Goal: Find specific page/section: Locate a particular part of the current website

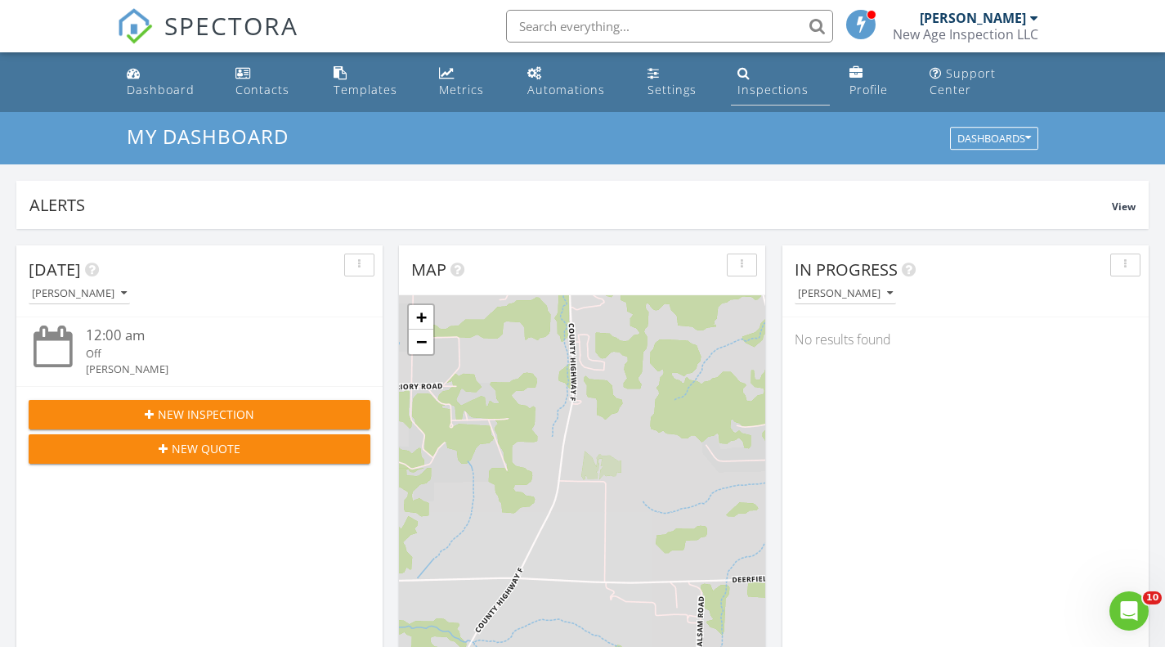
click at [786, 78] on link "Inspections" at bounding box center [780, 82] width 99 height 47
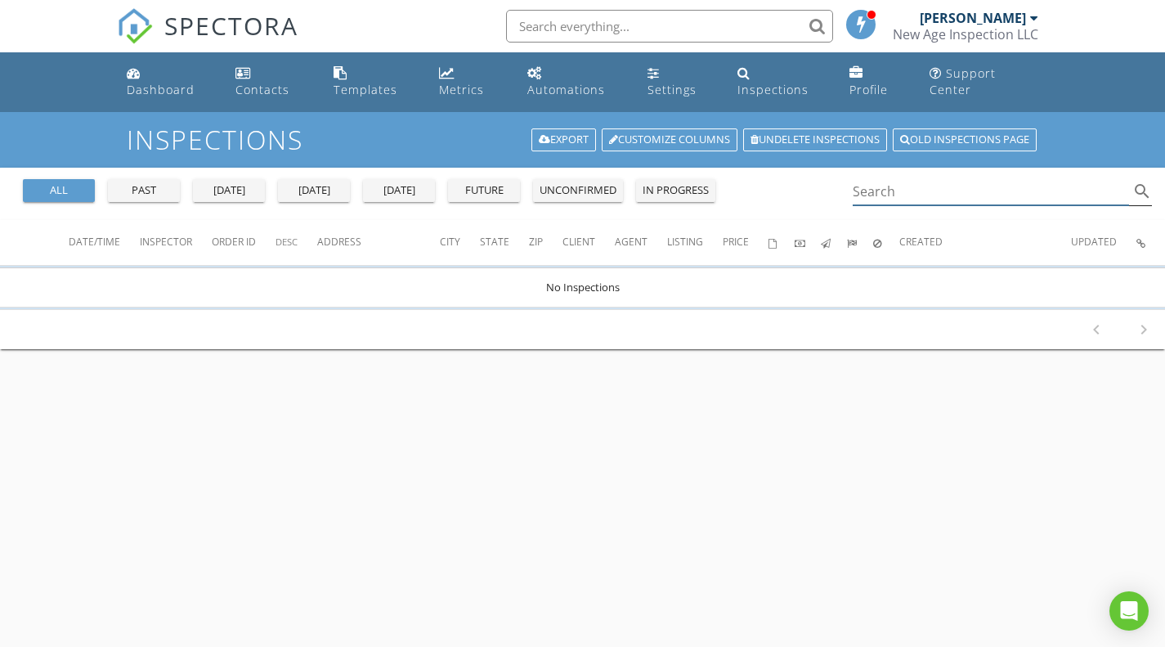
click at [952, 189] on input "Search" at bounding box center [991, 191] width 277 height 27
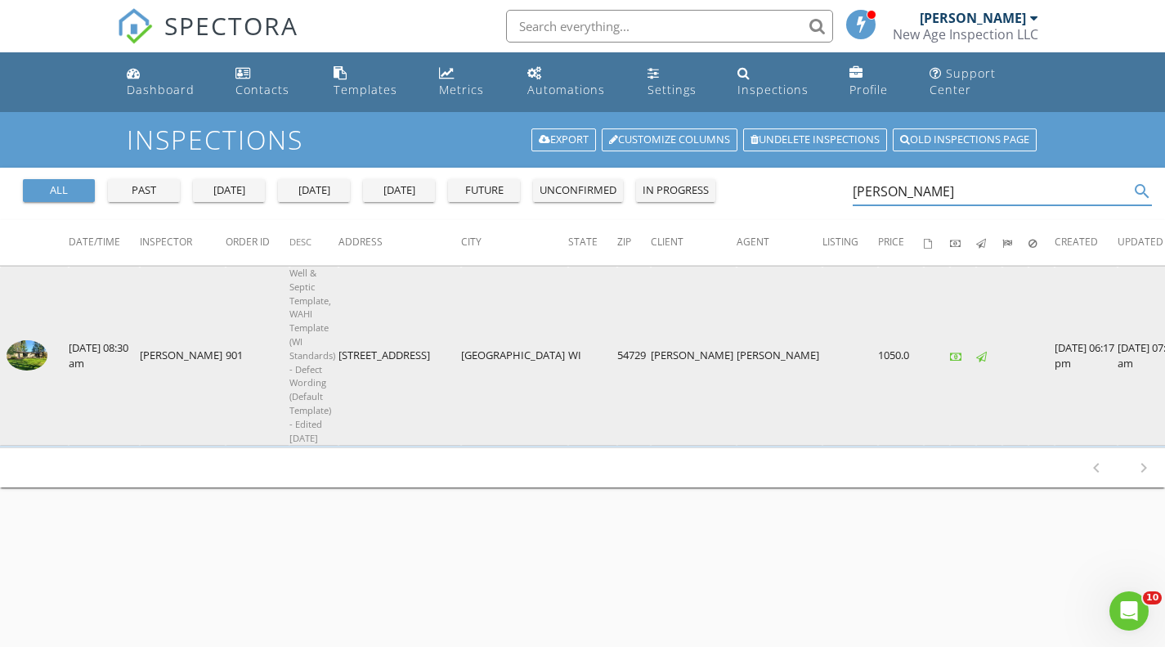
type input "[PERSON_NAME]"
click at [34, 353] on img at bounding box center [27, 355] width 41 height 31
